Goal: Task Accomplishment & Management: Use online tool/utility

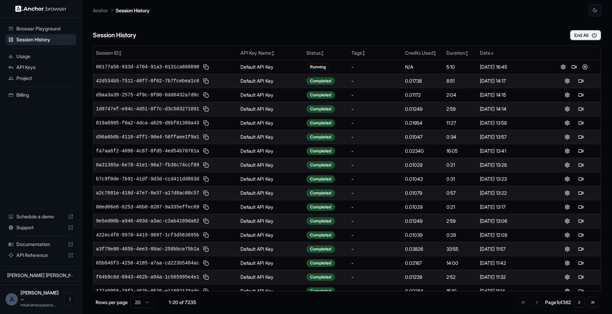
click at [571, 66] on button at bounding box center [574, 67] width 8 height 8
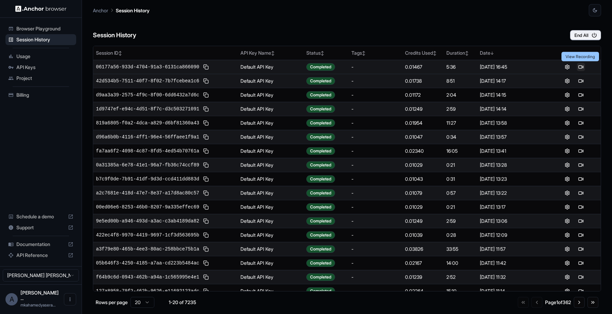
click at [582, 69] on button at bounding box center [580, 67] width 8 height 8
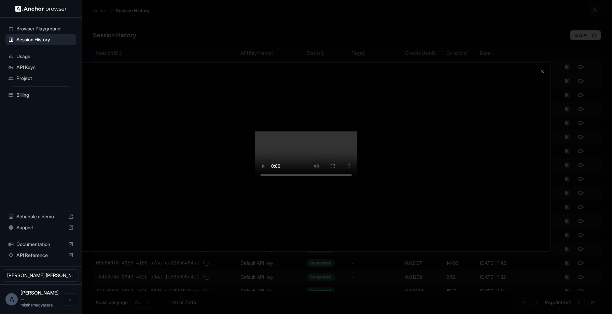
click at [94, 251] on div at bounding box center [305, 157] width 489 height 188
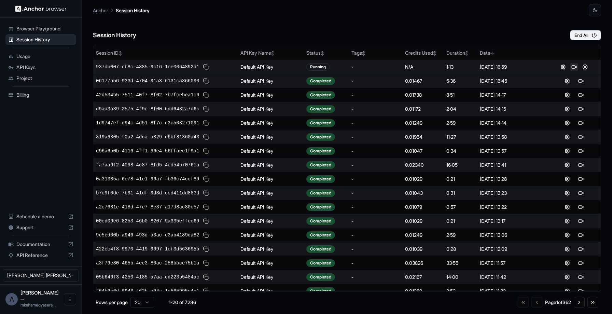
click at [574, 67] on button at bounding box center [574, 67] width 8 height 8
click at [578, 68] on button at bounding box center [580, 67] width 8 height 8
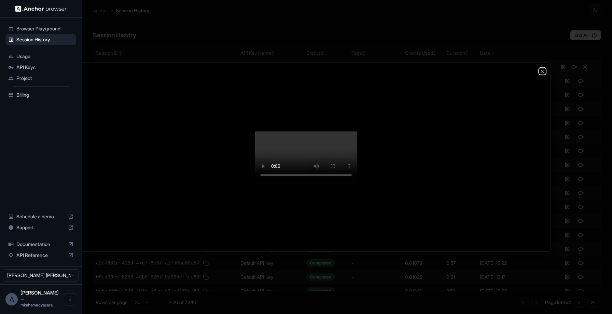
click at [541, 68] on icon "button" at bounding box center [541, 70] width 5 height 5
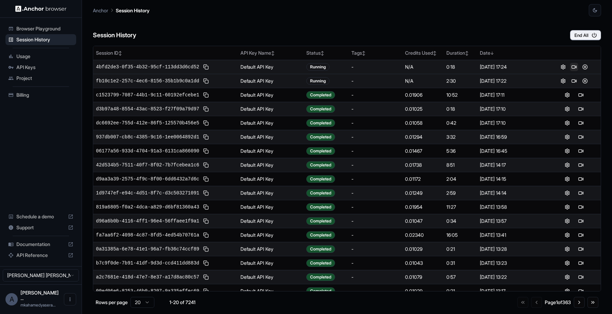
click at [574, 69] on button at bounding box center [574, 67] width 8 height 8
click at [204, 137] on button at bounding box center [206, 137] width 8 height 8
click at [186, 139] on span "937db007-cb8c-4385-9c16-1ee0064892d1" at bounding box center [147, 136] width 103 height 7
click at [589, 38] on button "End All" at bounding box center [585, 35] width 31 height 10
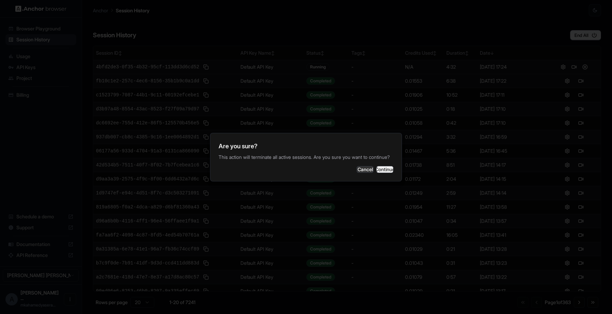
click at [381, 171] on button "Continue" at bounding box center [384, 169] width 17 height 7
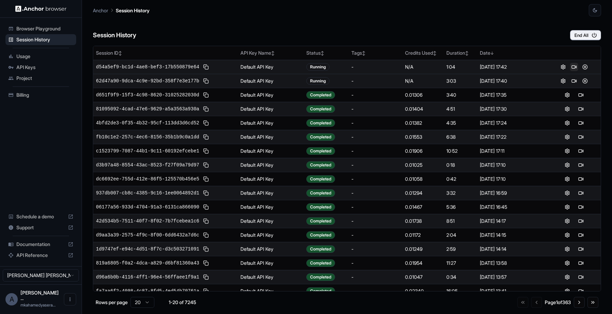
click at [574, 66] on button at bounding box center [574, 67] width 8 height 8
click at [452, 70] on td "3:06" at bounding box center [459, 67] width 33 height 14
click at [208, 67] on button at bounding box center [206, 67] width 8 height 8
